Goal: Task Accomplishment & Management: Manage account settings

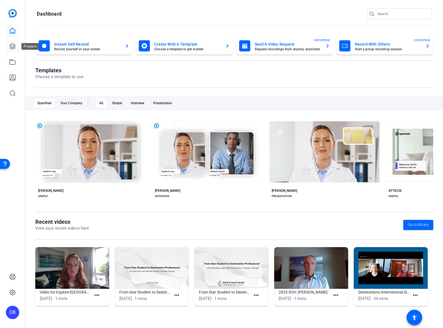
click at [9, 47] on icon at bounding box center [12, 46] width 7 height 7
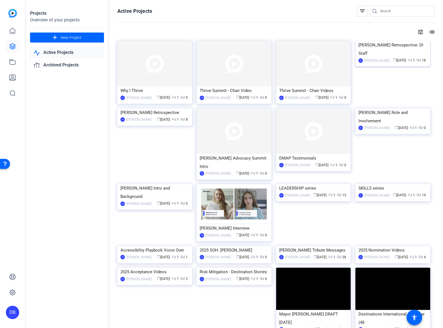
click at [385, 41] on img at bounding box center [392, 41] width 75 height 0
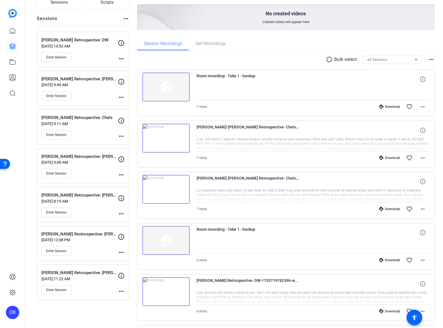
scroll to position [56, 0]
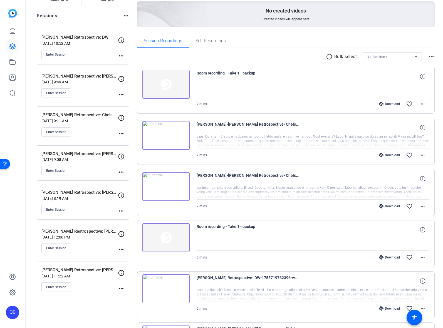
click at [120, 173] on mat-icon "more_horiz" at bounding box center [121, 172] width 7 height 7
click at [129, 179] on span "Edit Session" at bounding box center [134, 180] width 25 height 7
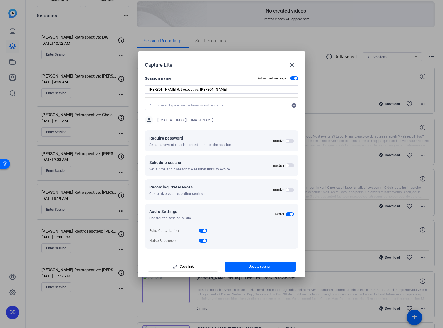
drag, startPoint x: 178, startPoint y: 88, endPoint x: 212, endPoint y: 91, distance: 33.5
click at [216, 91] on input "[PERSON_NAME] Retrospective: [PERSON_NAME]" at bounding box center [221, 89] width 145 height 7
type input "[PERSON_NAME] Retrospective: [PERSON_NAME]"
click at [247, 268] on span "button" at bounding box center [260, 266] width 71 height 13
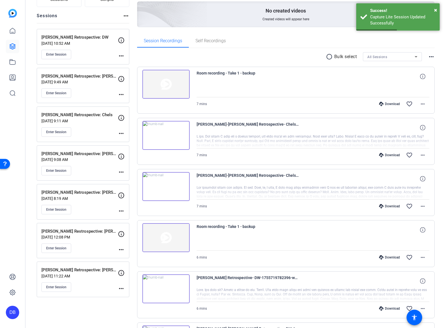
click at [106, 167] on div "[PERSON_NAME] Retrospective: [PERSON_NAME] [DATE] 9:08 AM Enter Session" at bounding box center [79, 163] width 76 height 25
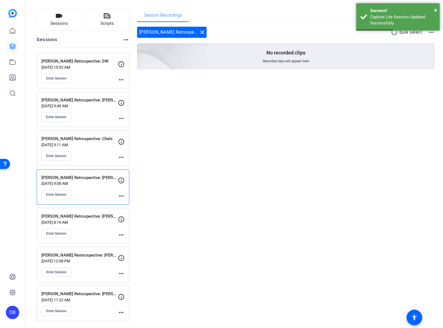
scroll to position [32, 0]
click at [119, 194] on mat-icon "more_horiz" at bounding box center [121, 196] width 7 height 7
click at [129, 206] on span "Edit Session" at bounding box center [134, 204] width 25 height 7
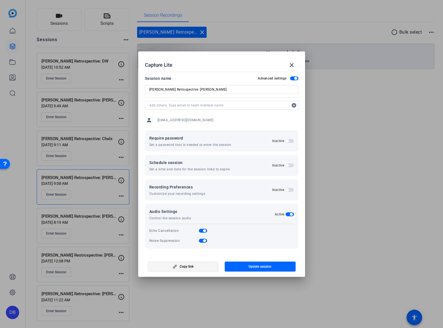
click at [175, 265] on button "Copy link" at bounding box center [183, 267] width 71 height 10
drag, startPoint x: 292, startPoint y: 65, endPoint x: 289, endPoint y: 66, distance: 2.9
click at [292, 65] on mat-icon "close" at bounding box center [291, 65] width 7 height 7
